Goal: Transaction & Acquisition: Purchase product/service

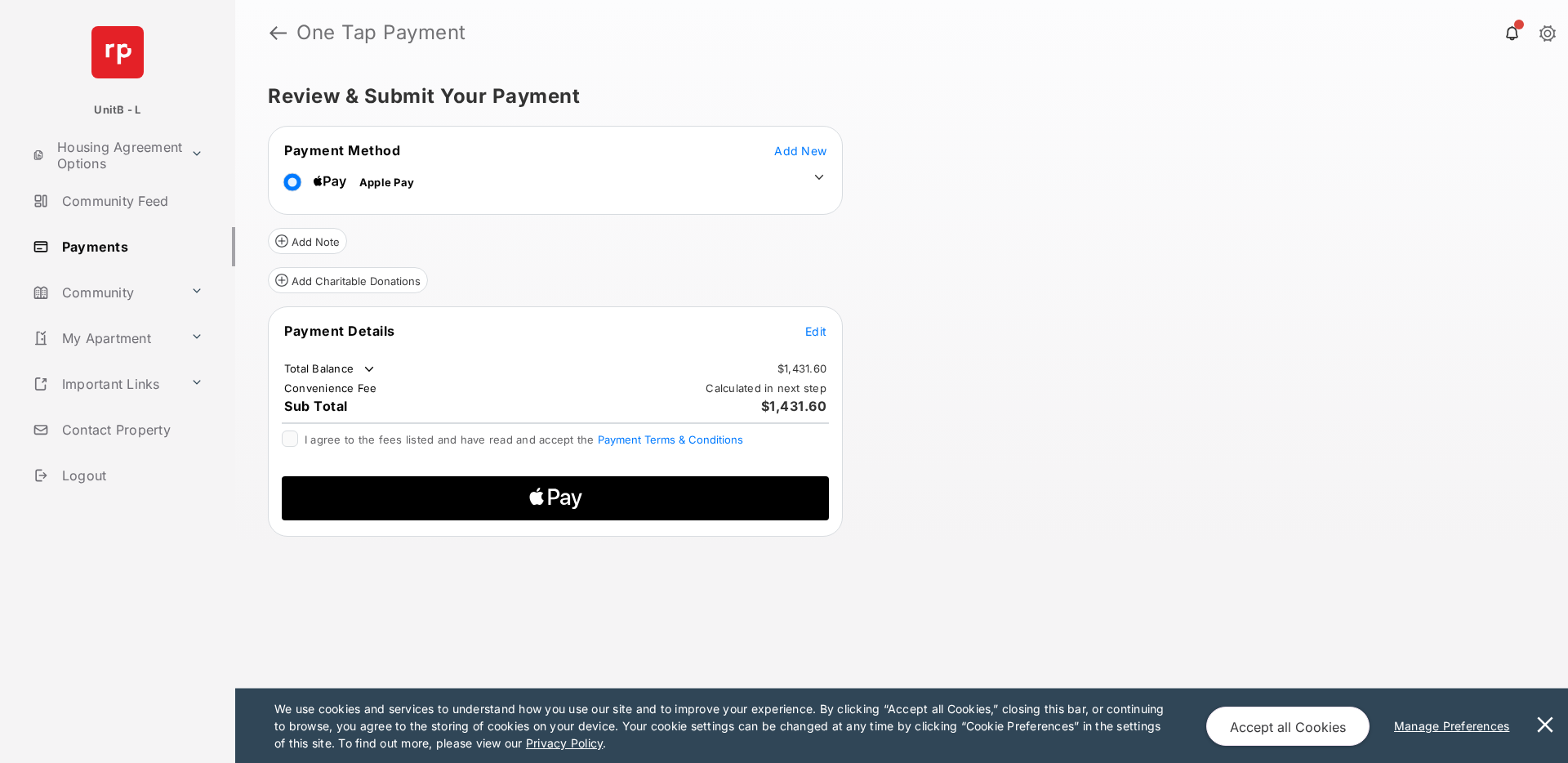
click at [810, 332] on span "Edit" at bounding box center [816, 331] width 21 height 14
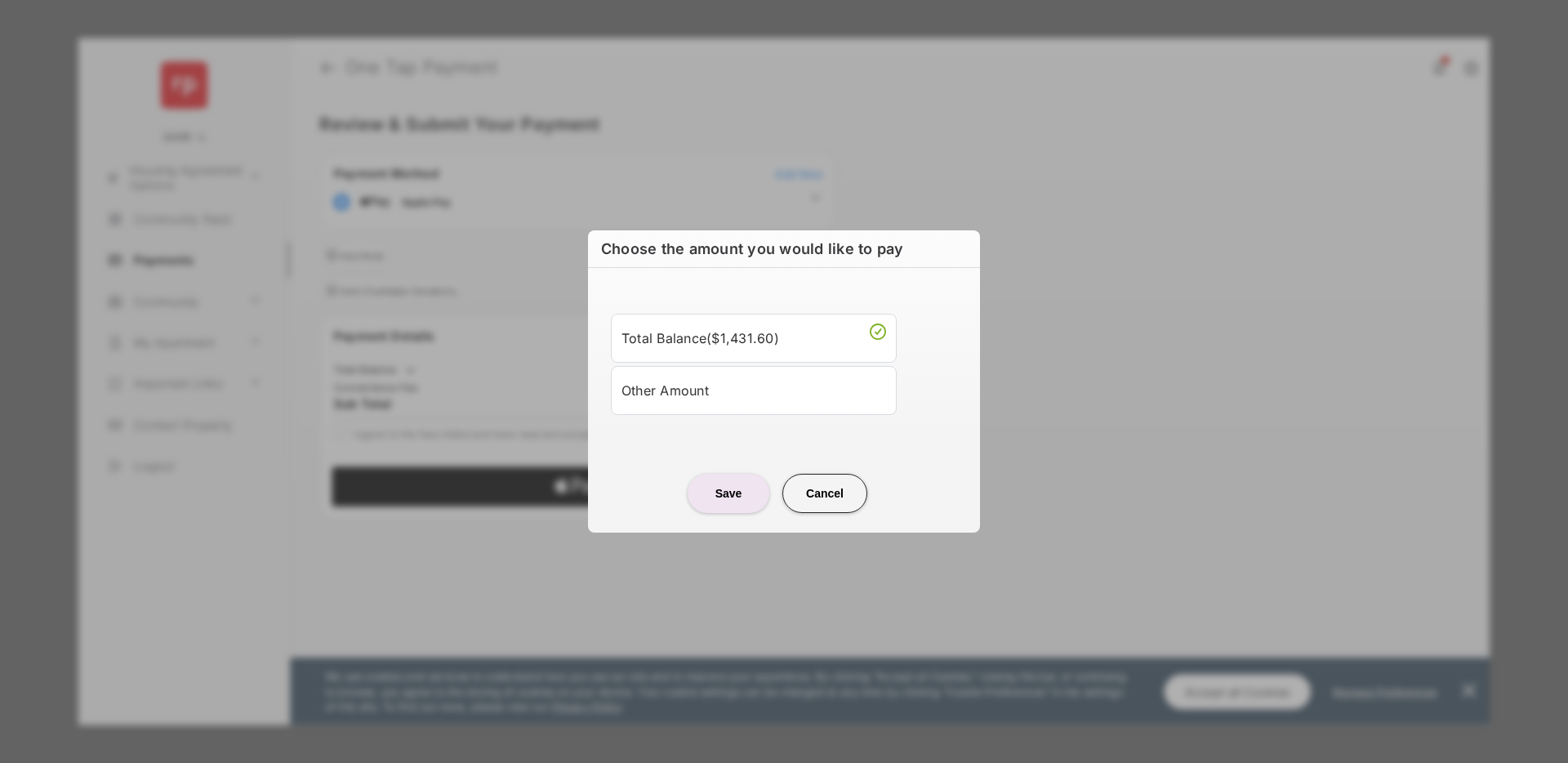
click at [708, 396] on div "Other Amount" at bounding box center [754, 390] width 264 height 28
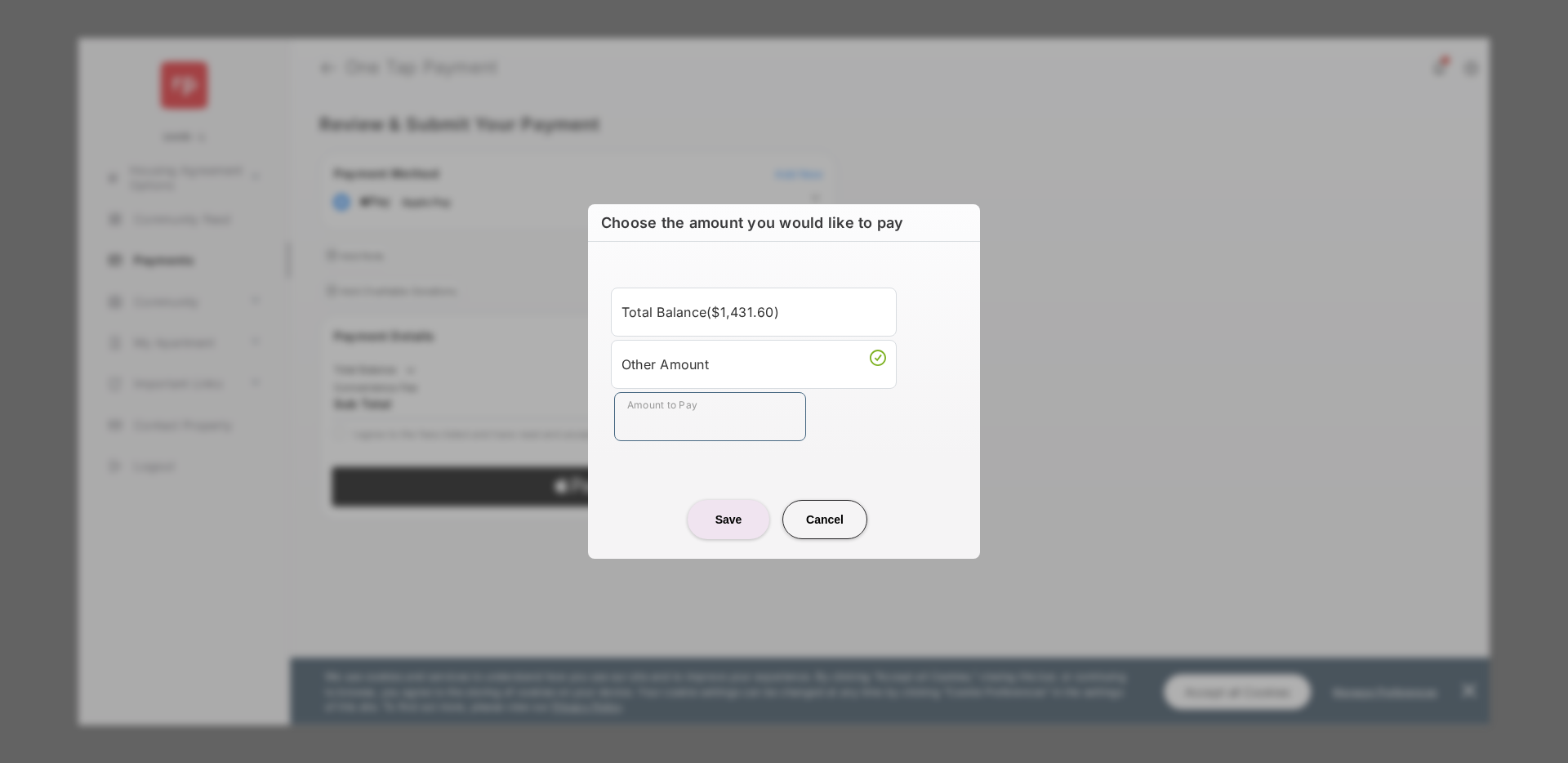
click at [707, 423] on input "Amount to Pay" at bounding box center [709, 416] width 192 height 49
type input "****"
click at [732, 517] on button "Save" at bounding box center [728, 519] width 81 height 39
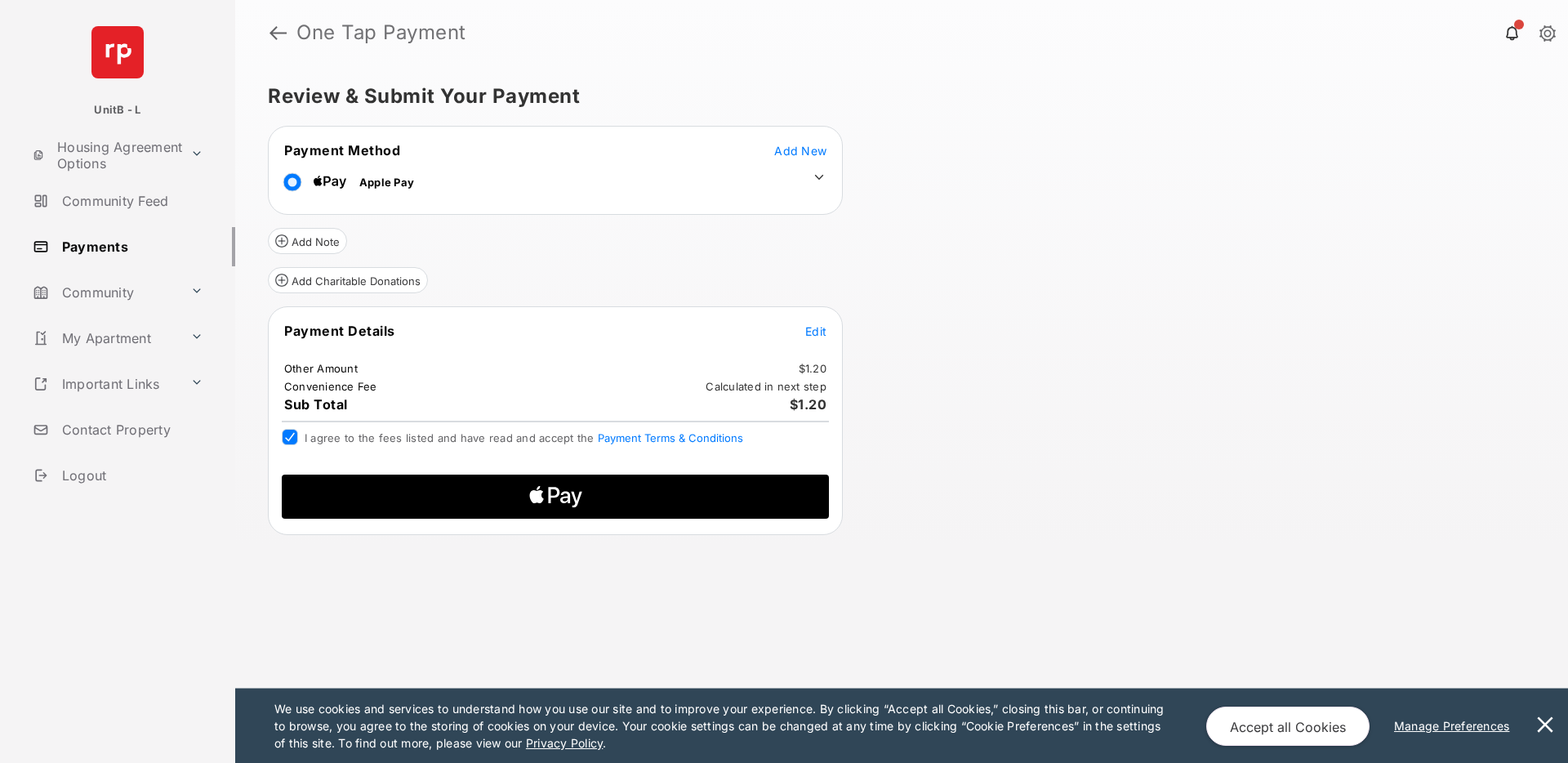
click at [534, 494] on icon "Apple Pay" at bounding box center [537, 495] width 14 height 13
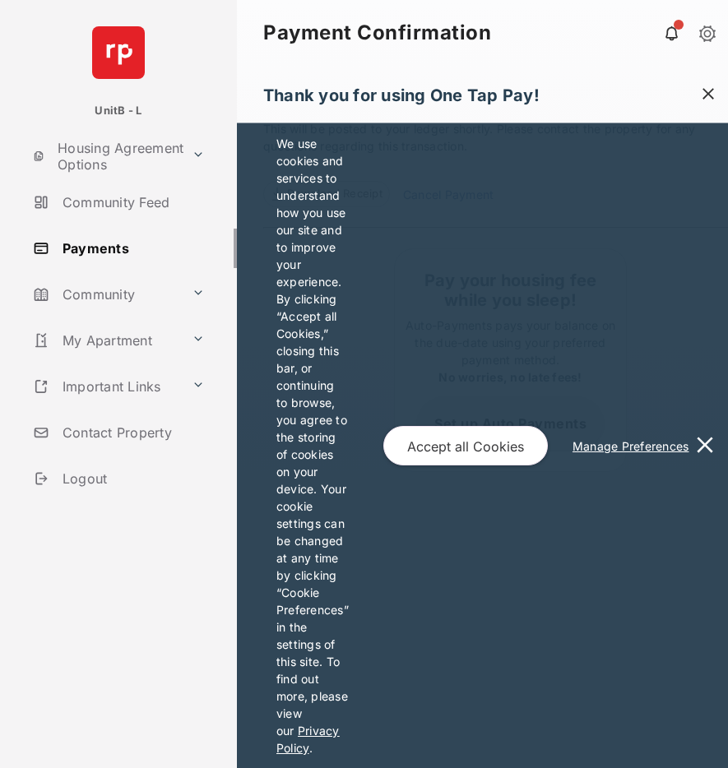
click at [703, 91] on span at bounding box center [708, 96] width 16 height 21
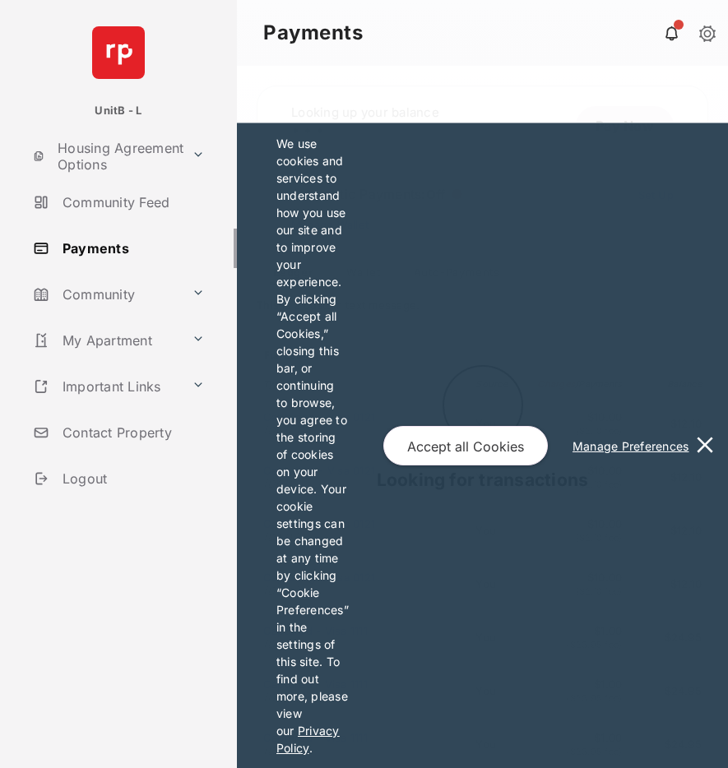
click at [705, 453] on button at bounding box center [704, 445] width 33 height 645
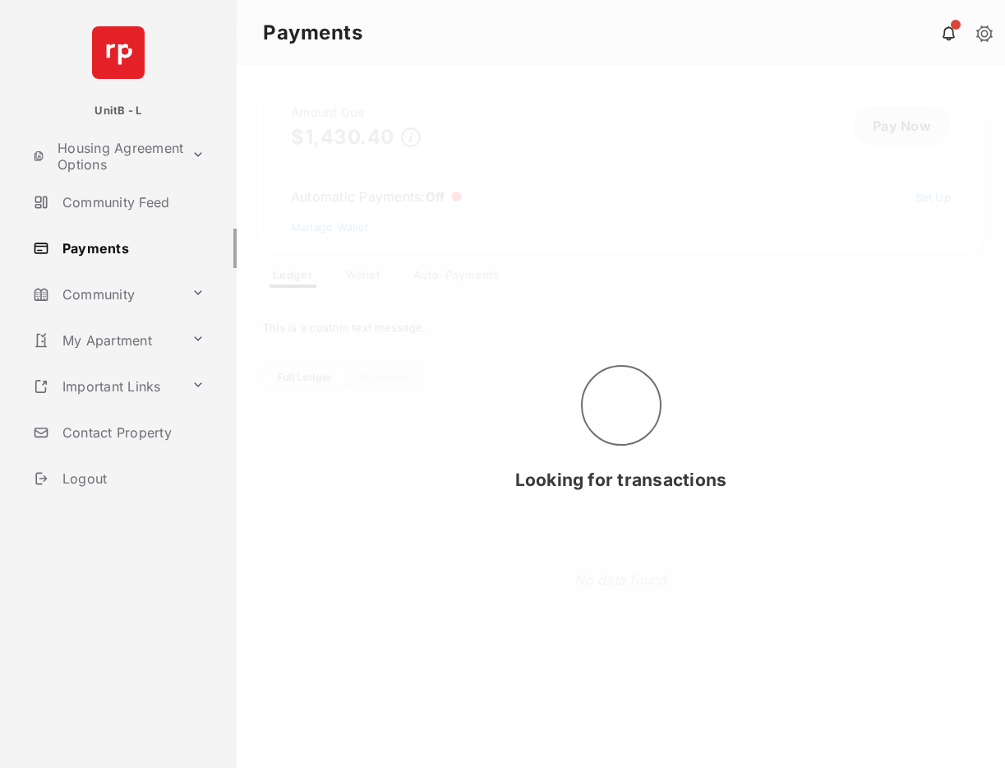
click at [510, 21] on header "Payments" at bounding box center [621, 33] width 769 height 66
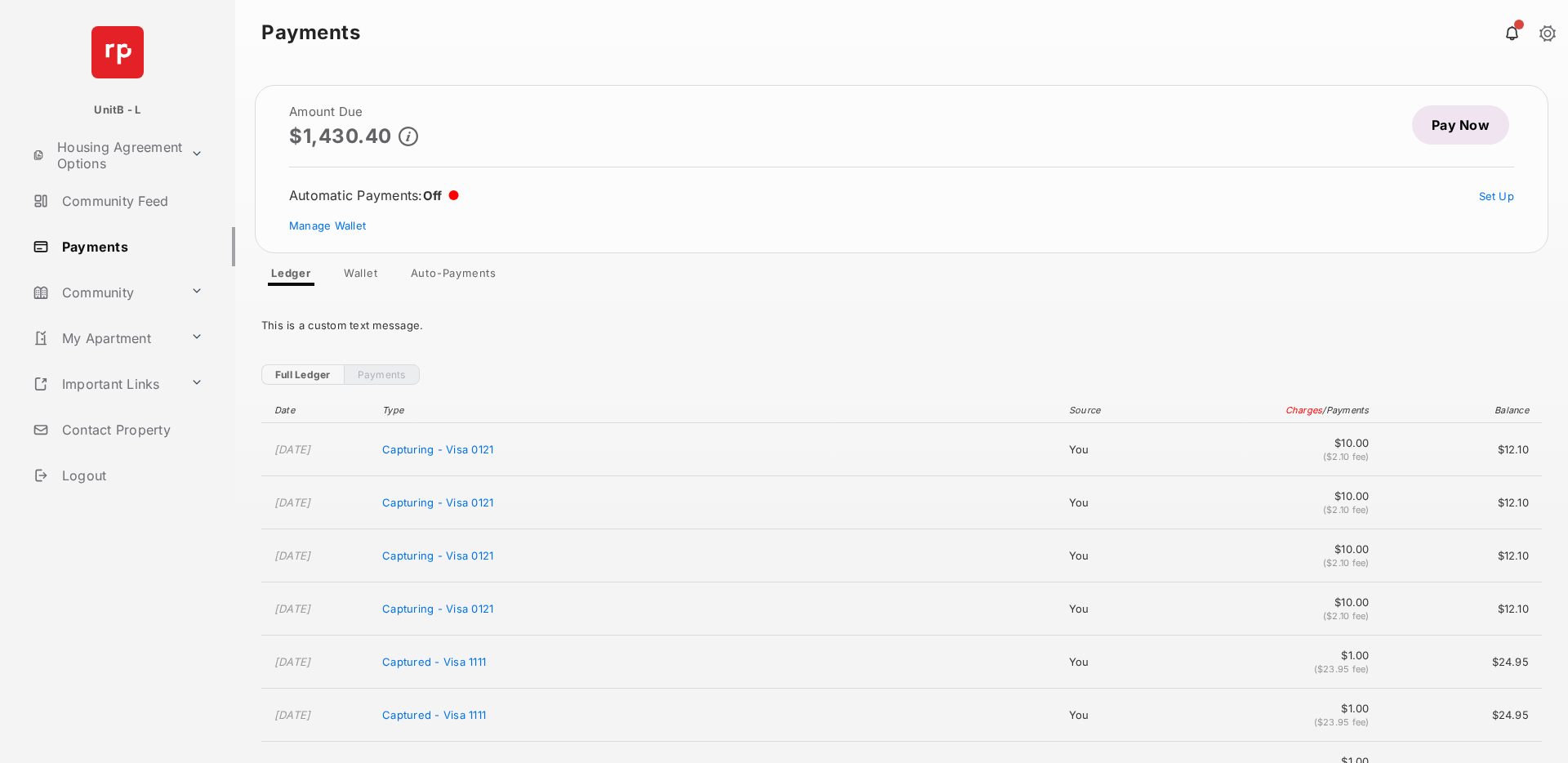
click at [817, 39] on h1 "Payments" at bounding box center [901, 33] width 1281 height 20
